Goal: Check status: Check status

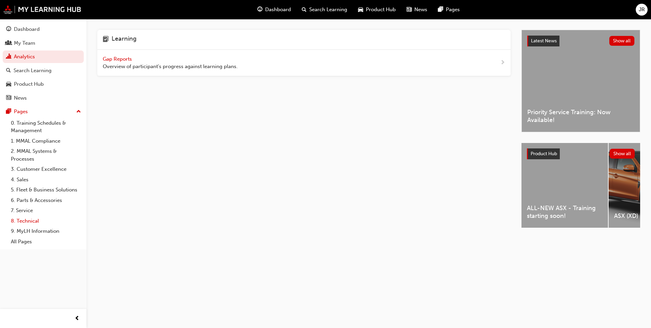
click at [22, 224] on link "8. Technical" at bounding box center [46, 221] width 76 height 11
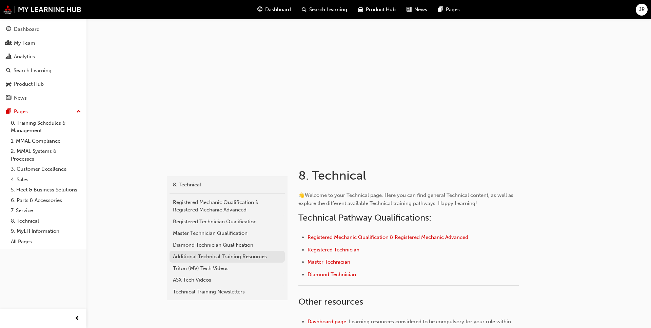
click at [191, 256] on div "Additional Technical Training Resources" at bounding box center [227, 257] width 109 height 8
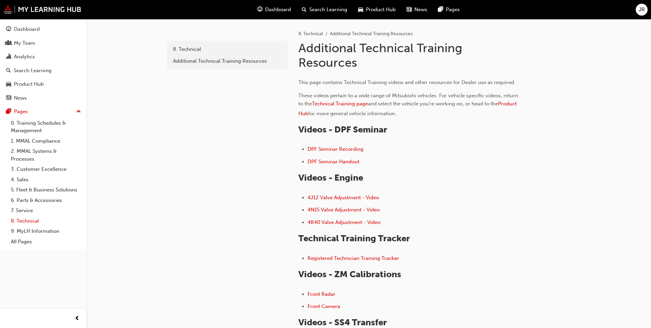
click at [36, 221] on link "8. Technical" at bounding box center [46, 221] width 76 height 11
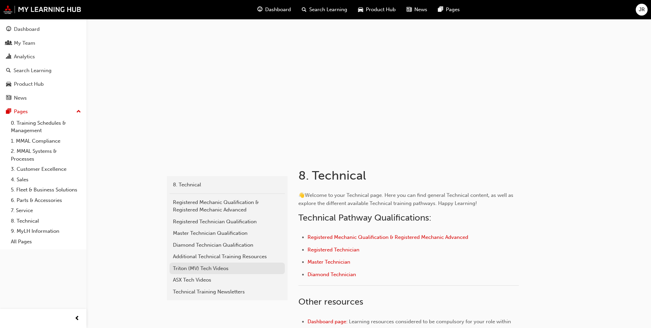
click at [200, 270] on div "Triton (MV) Tech Videos" at bounding box center [227, 269] width 109 height 8
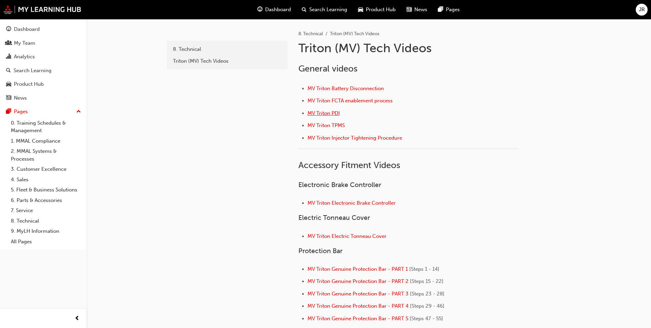
click at [321, 114] on span "MV Triton PDI" at bounding box center [324, 113] width 32 height 6
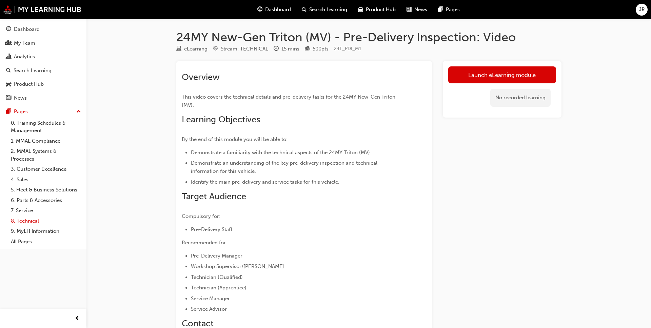
click at [27, 223] on link "8. Technical" at bounding box center [46, 221] width 76 height 11
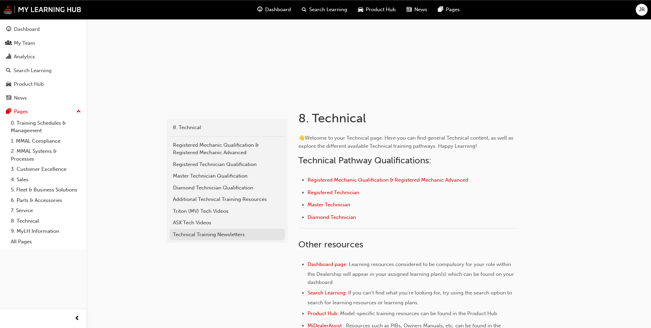
scroll to position [69, 0]
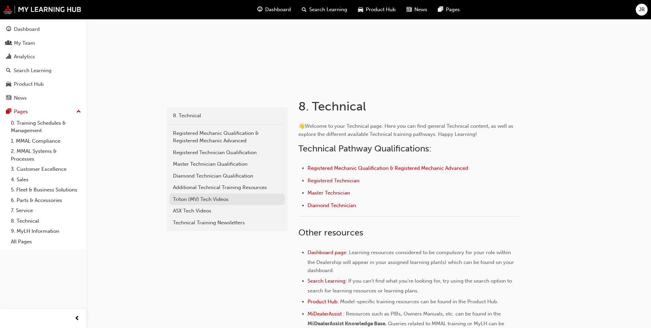
click at [209, 199] on div "Triton (MV) Tech Videos" at bounding box center [227, 200] width 109 height 8
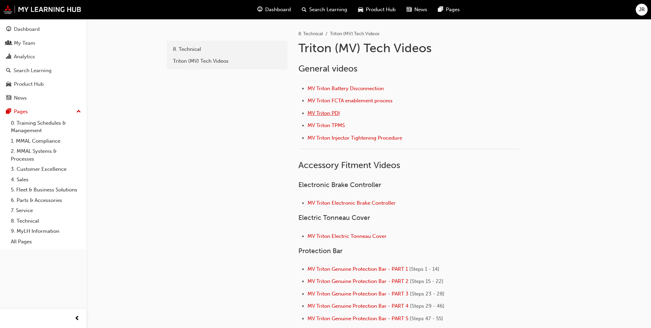
click at [324, 113] on span "MV Triton PDI" at bounding box center [324, 113] width 32 height 6
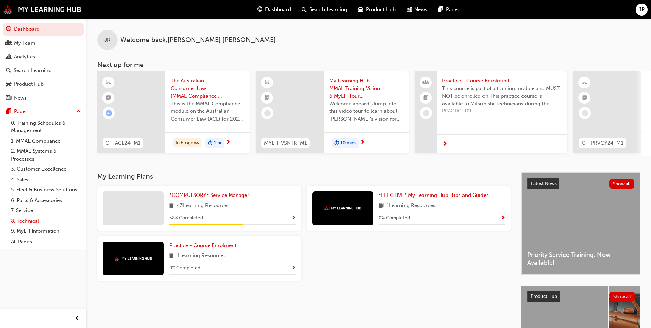
click at [22, 219] on link "8. Technical" at bounding box center [46, 221] width 76 height 11
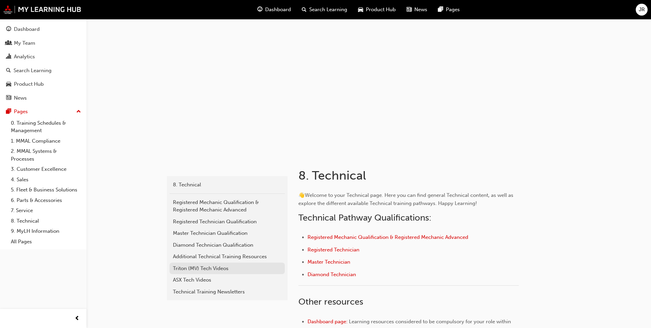
click at [208, 269] on div "Triton (MV) Tech Videos" at bounding box center [227, 269] width 109 height 8
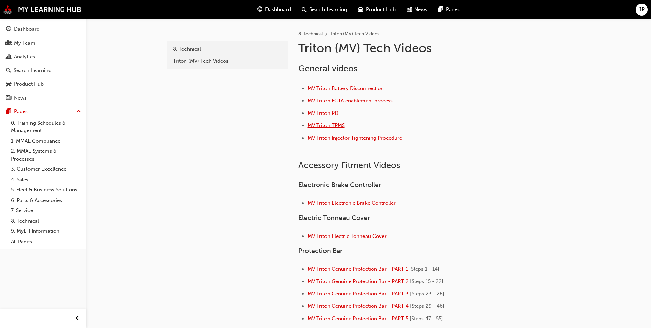
click at [336, 125] on span "MV Triton TPMS" at bounding box center [326, 125] width 37 height 6
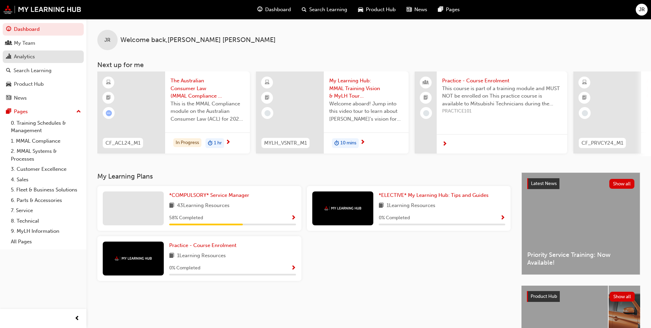
click at [30, 59] on div "Analytics" at bounding box center [24, 57] width 21 height 8
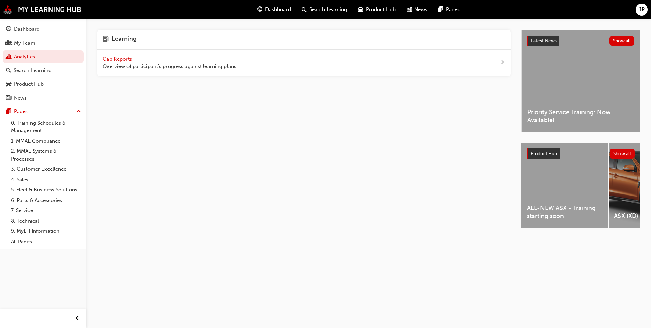
click at [160, 60] on div "Gap Reports Overview of participant's progress against learning plans." at bounding box center [170, 62] width 135 height 15
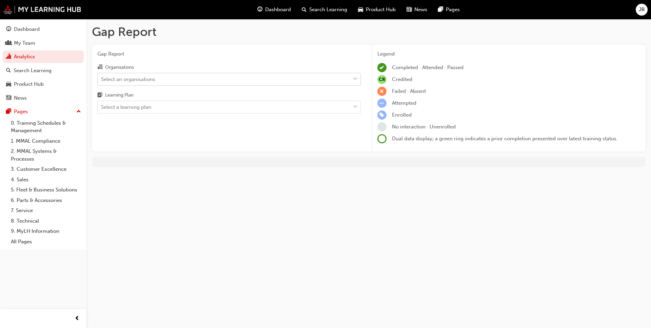
click at [197, 82] on div "Select an organisations" at bounding box center [224, 79] width 253 height 12
click at [102, 82] on input "Organisations Select an organisations" at bounding box center [101, 79] width 1 height 6
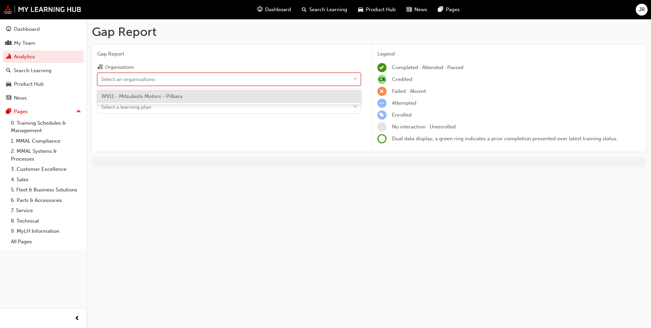
click at [182, 98] on span "W911 - Mitsubishi Motors - Pilbara" at bounding box center [141, 96] width 81 height 6
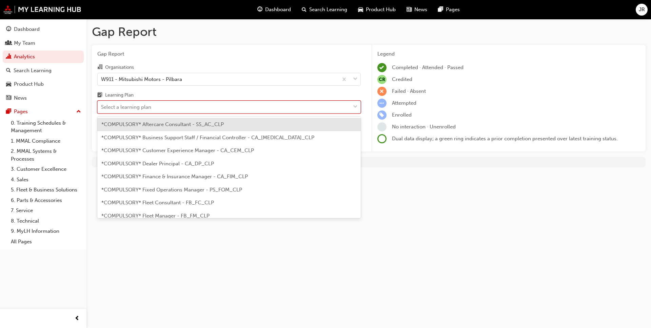
click at [185, 106] on div "Select a learning plan" at bounding box center [224, 107] width 253 height 12
click at [102, 106] on input "Learning Plan option *COMPULSORY* Aftercare Consultant - SS_AC_CLP focused, 1 o…" at bounding box center [101, 107] width 1 height 6
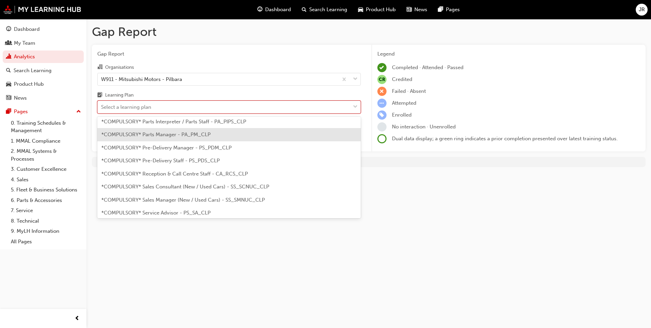
scroll to position [183, 0]
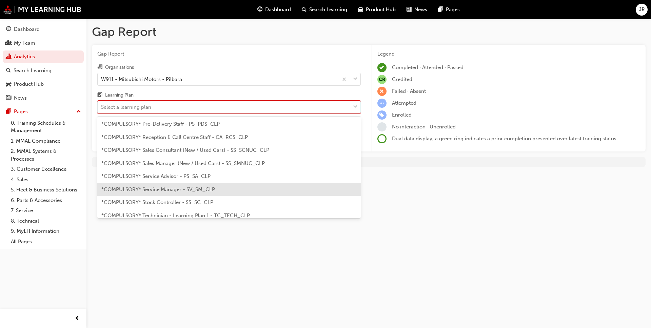
click at [183, 191] on span "*COMPULSORY* Service Manager - SV_SM_CLP" at bounding box center [158, 189] width 114 height 6
